Goal: Transaction & Acquisition: Purchase product/service

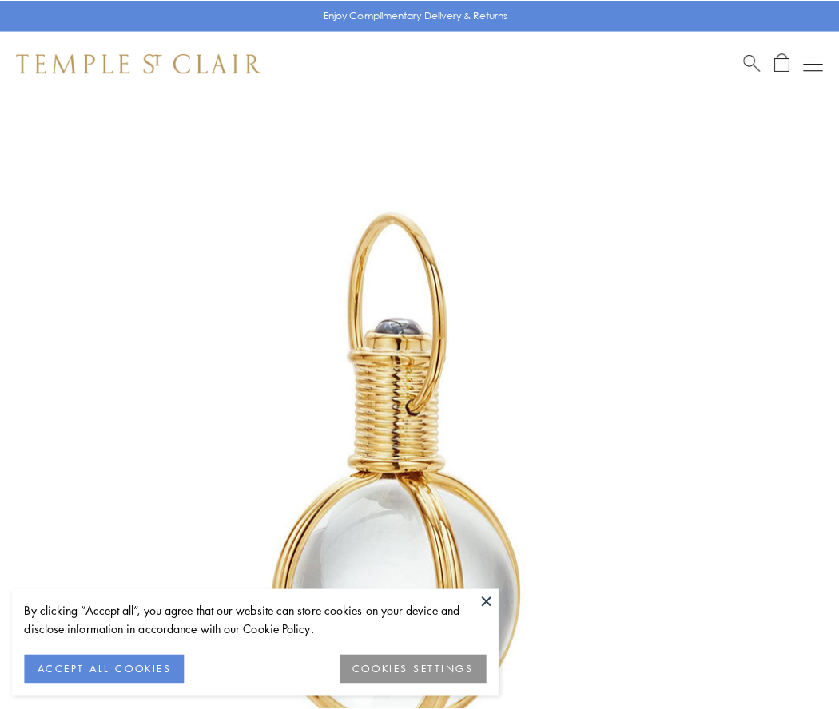
scroll to position [417, 0]
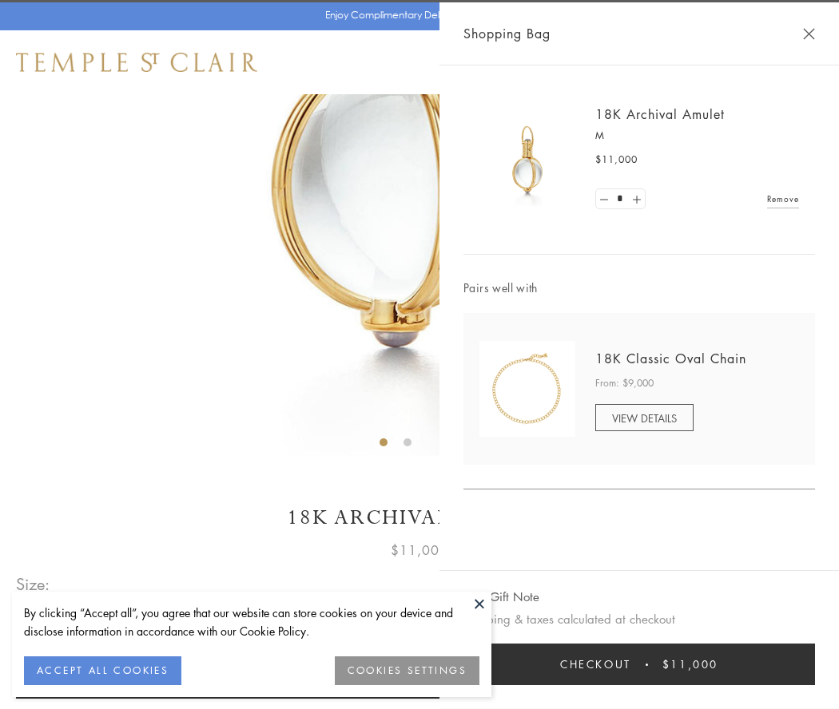
click at [639, 665] on button "Checkout $11,000" at bounding box center [638, 665] width 351 height 42
